Goal: Task Accomplishment & Management: Use online tool/utility

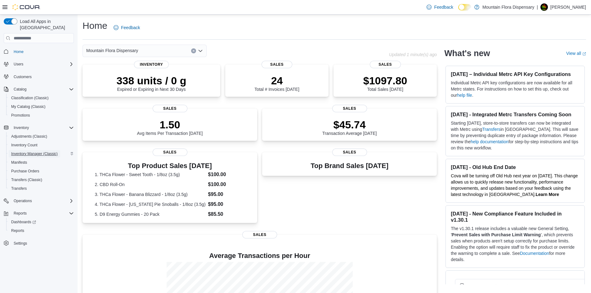
click at [45, 151] on span "Inventory Manager (Classic)" at bounding box center [34, 153] width 47 height 5
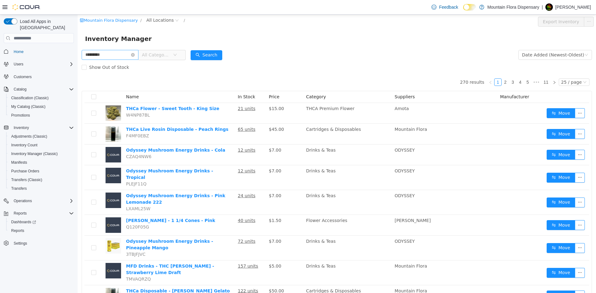
type input "*********"
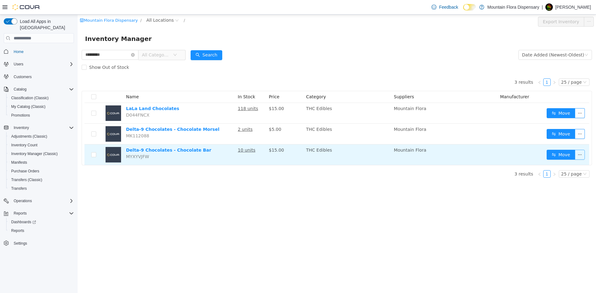
click at [580, 154] on button "button" at bounding box center [580, 155] width 10 height 10
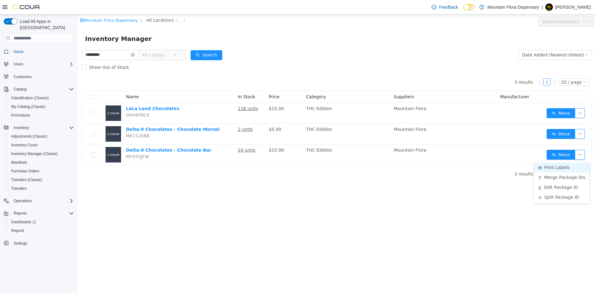
click at [564, 169] on li "Print Labels" at bounding box center [561, 168] width 55 height 10
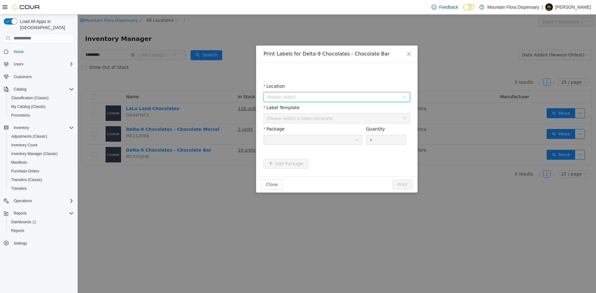
click at [314, 98] on span "Please select" at bounding box center [333, 97] width 132 height 6
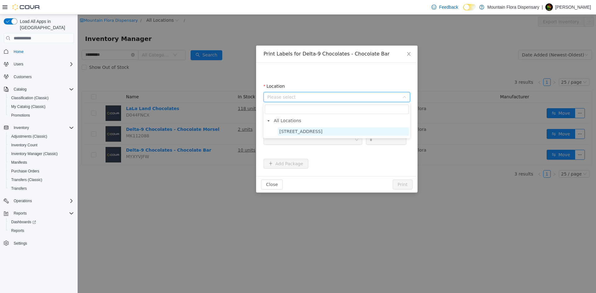
click at [307, 133] on span "[STREET_ADDRESS]" at bounding box center [300, 131] width 43 height 5
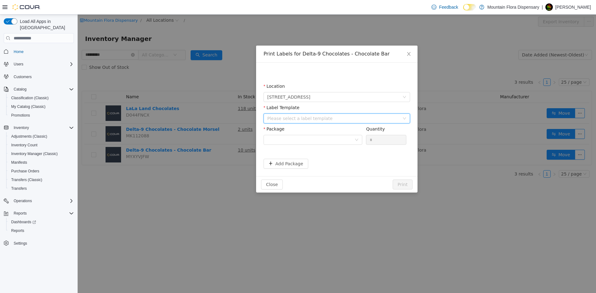
click at [298, 122] on div "Please select a label template" at bounding box center [334, 118] width 135 height 9
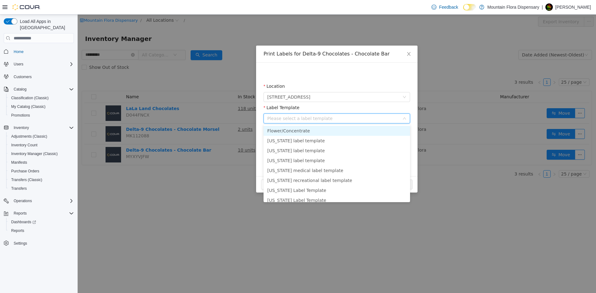
click at [296, 129] on li "Flower/Concentrate" at bounding box center [336, 131] width 146 height 10
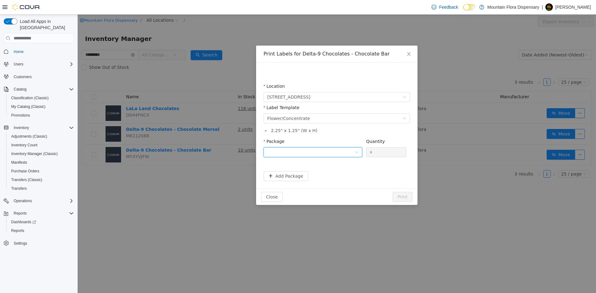
click at [286, 149] on div at bounding box center [310, 152] width 87 height 9
click at [318, 184] on li "MF20250809D9CHOCBAR" at bounding box center [312, 185] width 99 height 10
click at [375, 146] on div "Quantity" at bounding box center [386, 142] width 40 height 9
click at [374, 150] on input "*" at bounding box center [386, 152] width 40 height 9
type input "*"
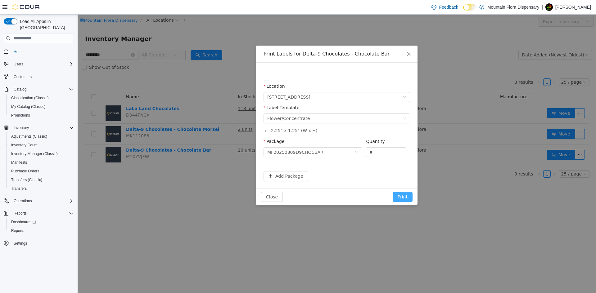
click at [402, 199] on button "Print" at bounding box center [402, 197] width 20 height 10
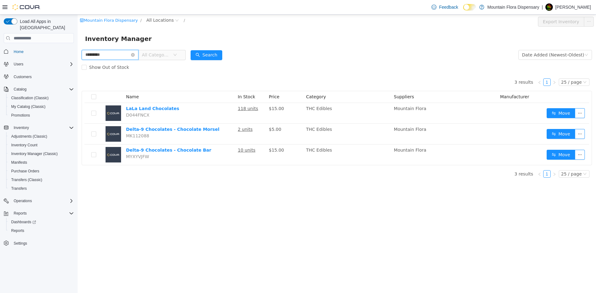
drag, startPoint x: 106, startPoint y: 53, endPoint x: 47, endPoint y: 50, distance: 60.0
click at [78, 50] on html "Mountain Flora Dispensary / All Locations / Export Inventory Inventory Manager …" at bounding box center [337, 154] width 518 height 279
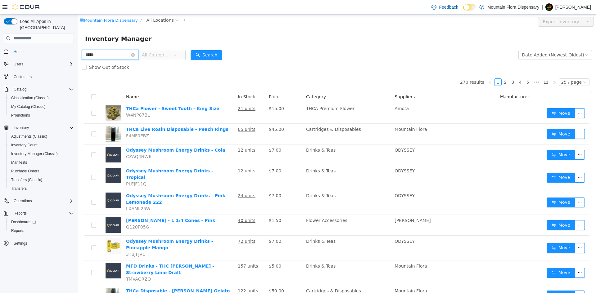
type input "*****"
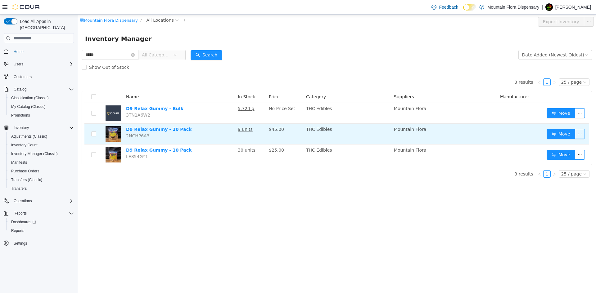
click at [581, 137] on button "button" at bounding box center [580, 134] width 10 height 10
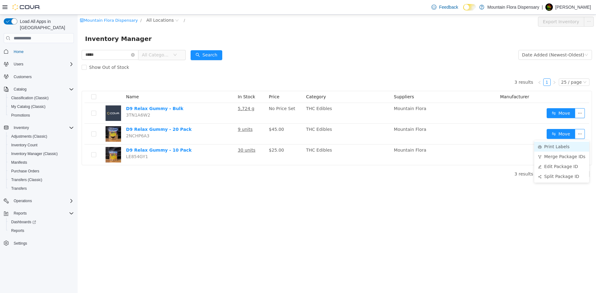
click at [558, 148] on li "Print Labels" at bounding box center [561, 147] width 55 height 10
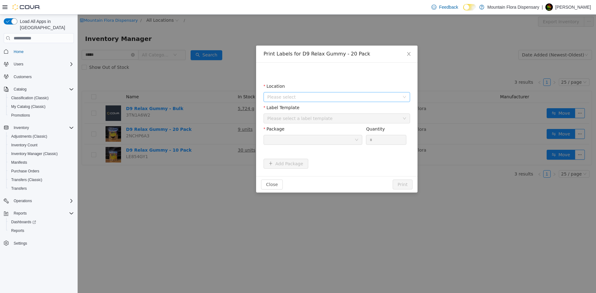
click at [282, 97] on span "Please select" at bounding box center [333, 97] width 132 height 6
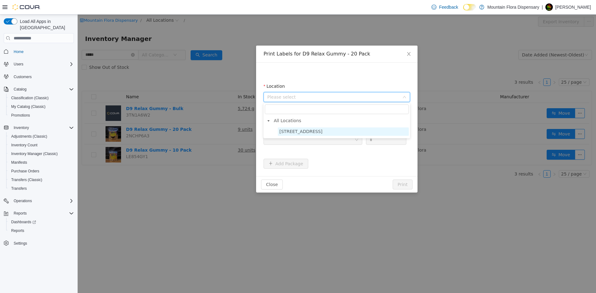
click at [287, 131] on span "[STREET_ADDRESS]" at bounding box center [300, 131] width 43 height 5
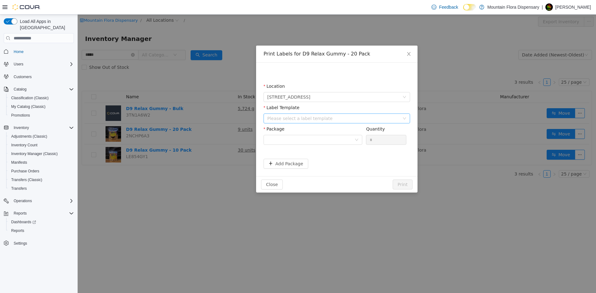
click at [285, 119] on div "Please select a label template" at bounding box center [333, 118] width 132 height 6
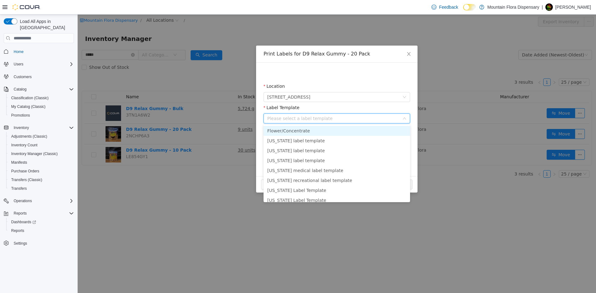
click at [284, 132] on li "Flower/Concentrate" at bounding box center [336, 131] width 146 height 10
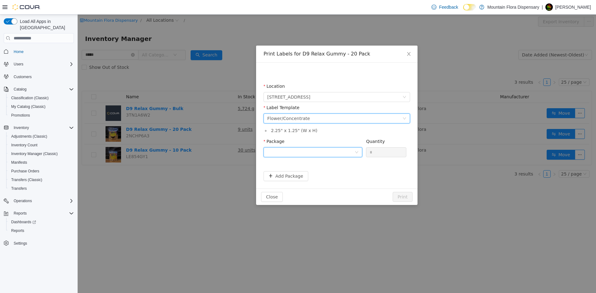
click at [289, 152] on div at bounding box center [310, 152] width 87 height 9
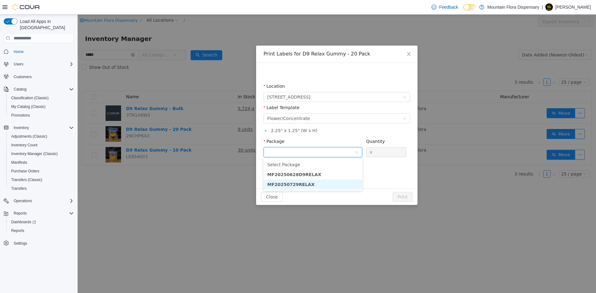
click at [307, 182] on li "MF20250729RELAX" at bounding box center [312, 185] width 99 height 10
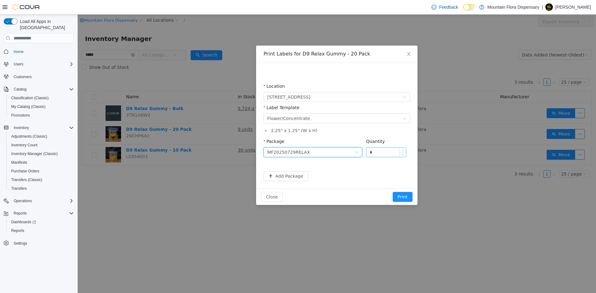
click at [376, 150] on input "*" at bounding box center [386, 152] width 40 height 9
type input "*"
click at [408, 199] on button "Print" at bounding box center [402, 197] width 20 height 10
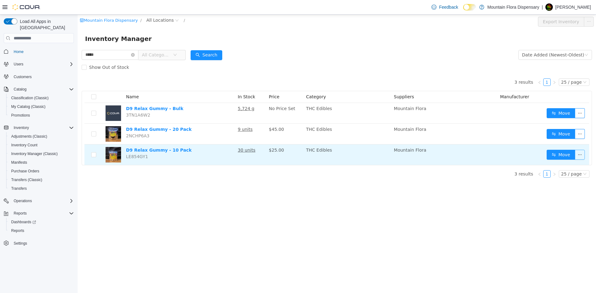
click at [581, 158] on button "button" at bounding box center [580, 155] width 10 height 10
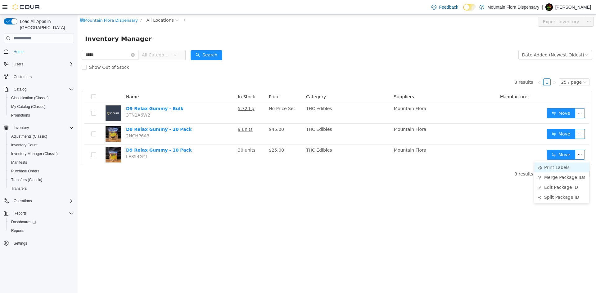
click at [550, 170] on li "Print Labels" at bounding box center [561, 168] width 55 height 10
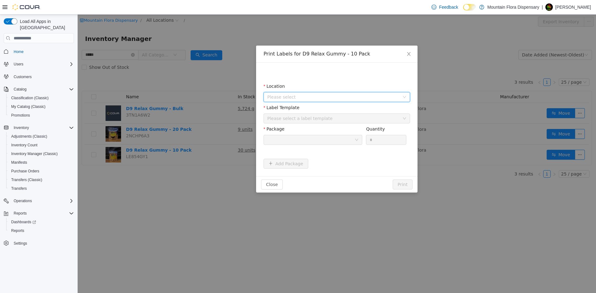
click at [303, 96] on span "Please select" at bounding box center [333, 97] width 132 height 6
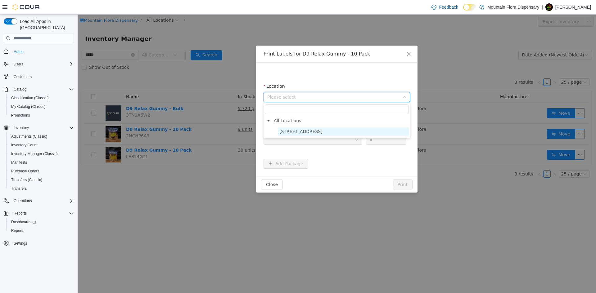
click at [299, 132] on span "[STREET_ADDRESS]" at bounding box center [300, 131] width 43 height 5
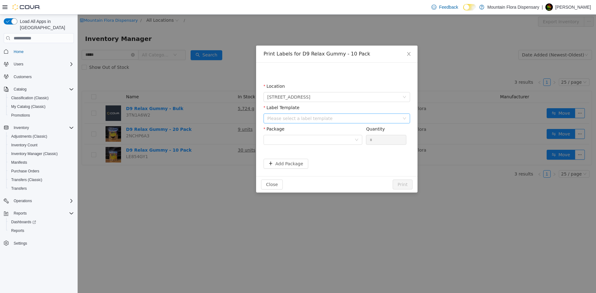
click at [295, 121] on div "Please select a label template" at bounding box center [333, 118] width 132 height 6
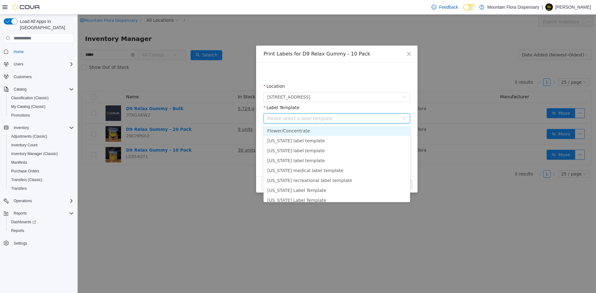
click at [296, 128] on li "Flower/Concentrate" at bounding box center [336, 131] width 146 height 10
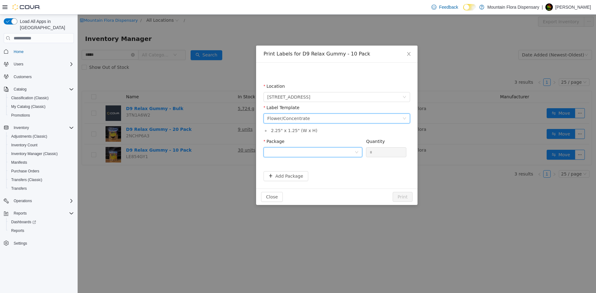
click at [289, 150] on div at bounding box center [310, 152] width 87 height 9
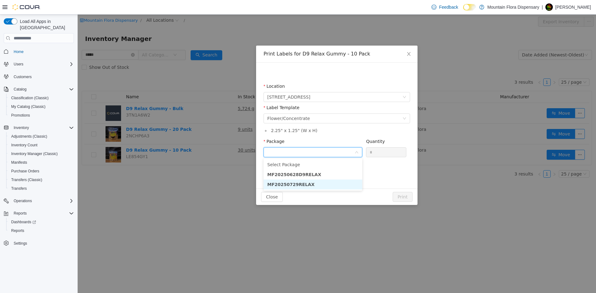
click at [307, 184] on li "MF20250729RELAX" at bounding box center [312, 185] width 99 height 10
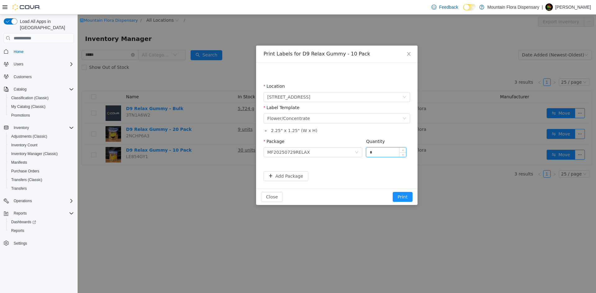
click at [376, 150] on input "*" at bounding box center [386, 152] width 40 height 9
type input "**"
click at [398, 196] on button "Print" at bounding box center [402, 197] width 20 height 10
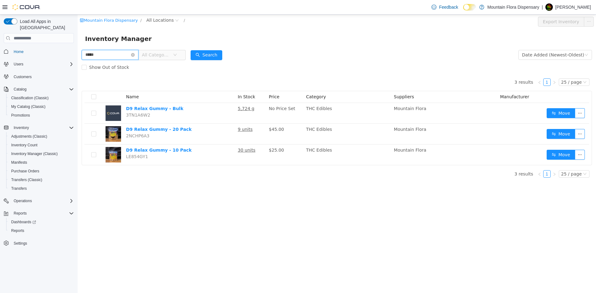
click at [136, 56] on input "*****" at bounding box center [110, 55] width 57 height 10
click at [135, 53] on icon "icon: close-circle" at bounding box center [133, 55] width 4 height 4
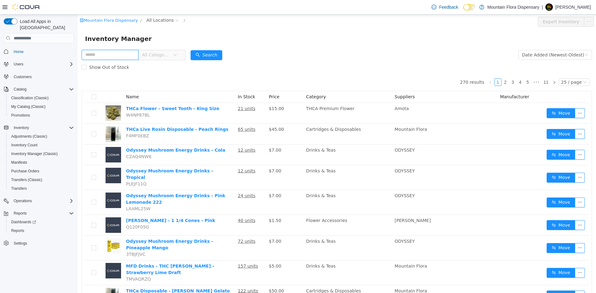
click at [125, 51] on input "text" at bounding box center [110, 55] width 57 height 10
type input "******"
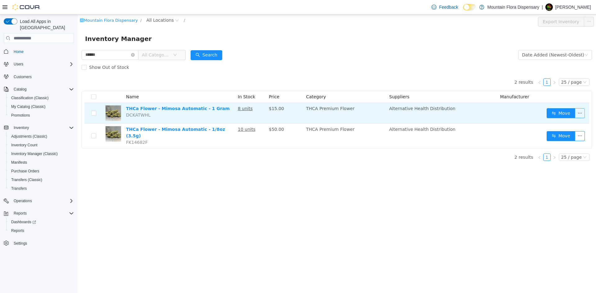
click at [581, 111] on button "button" at bounding box center [580, 113] width 10 height 10
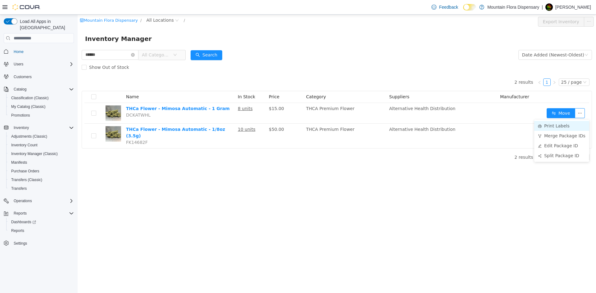
click at [557, 128] on li "Print Labels" at bounding box center [561, 126] width 55 height 10
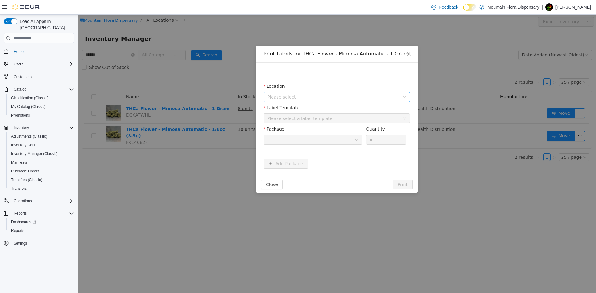
click at [286, 96] on span "Please select" at bounding box center [333, 97] width 132 height 6
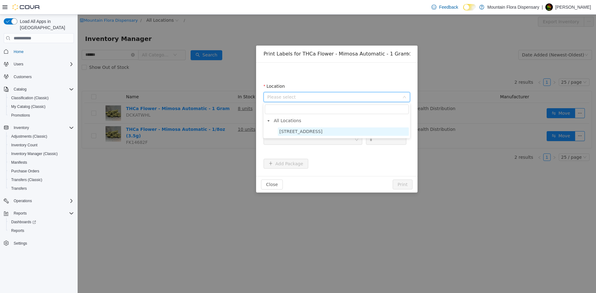
click at [294, 134] on span "[STREET_ADDRESS]" at bounding box center [300, 131] width 43 height 5
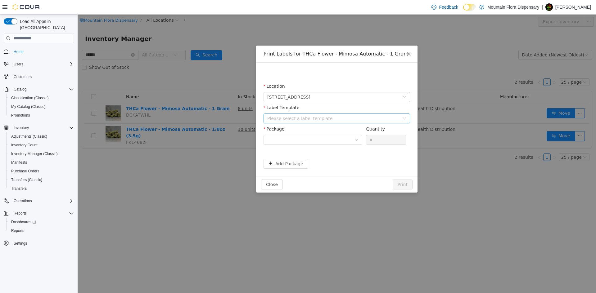
click at [299, 119] on div "Please select a label template" at bounding box center [333, 118] width 132 height 6
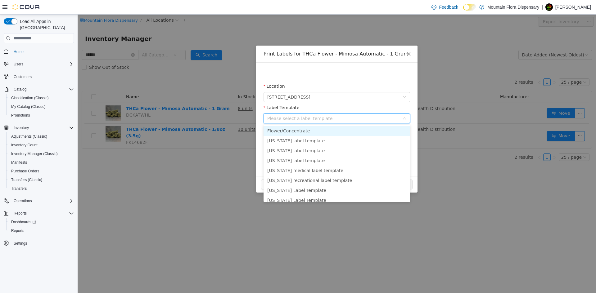
click at [305, 131] on li "Flower/Concentrate" at bounding box center [336, 131] width 146 height 10
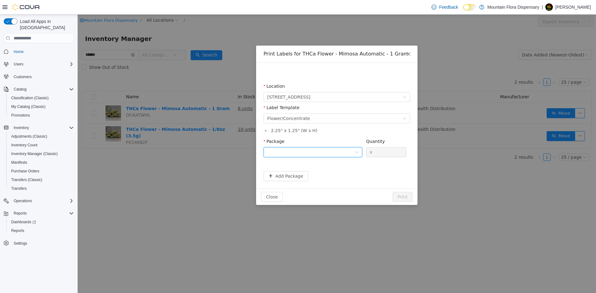
click at [298, 151] on div at bounding box center [310, 152] width 87 height 9
click at [303, 171] on li "AHD20250701MIMAUTO" at bounding box center [312, 175] width 99 height 10
drag, startPoint x: 377, startPoint y: 152, endPoint x: 350, endPoint y: 149, distance: 27.5
click at [360, 144] on span "Package AHD20250701MIMAUTO Quantity *" at bounding box center [334, 141] width 143 height 5
type input "*"
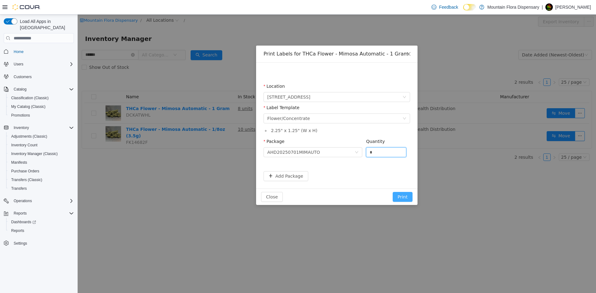
click at [402, 196] on button "Print" at bounding box center [402, 197] width 20 height 10
